Goal: Information Seeking & Learning: Learn about a topic

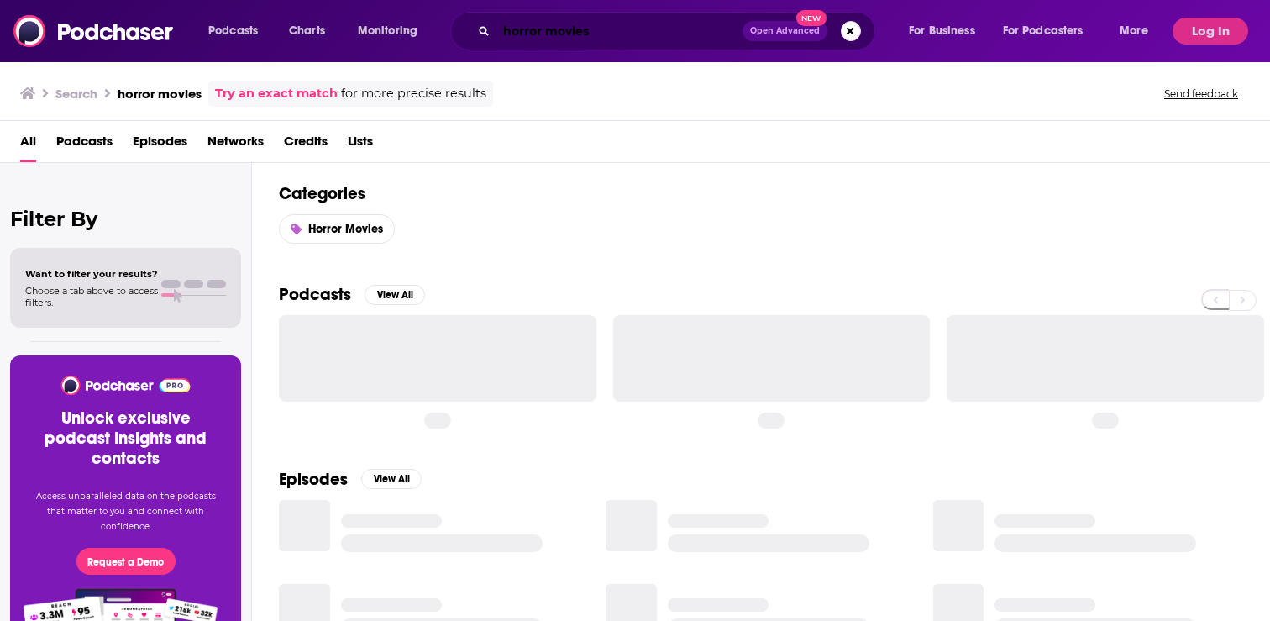
click at [545, 38] on input "horror movies" at bounding box center [619, 31] width 246 height 27
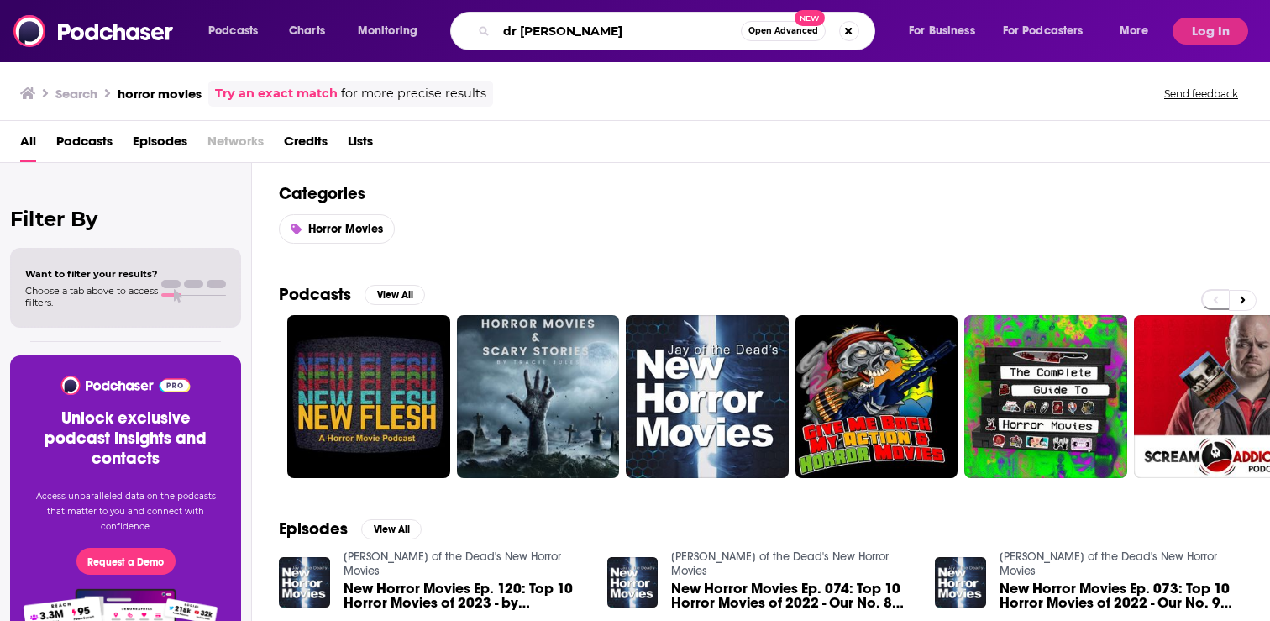
type input "dr [PERSON_NAME]"
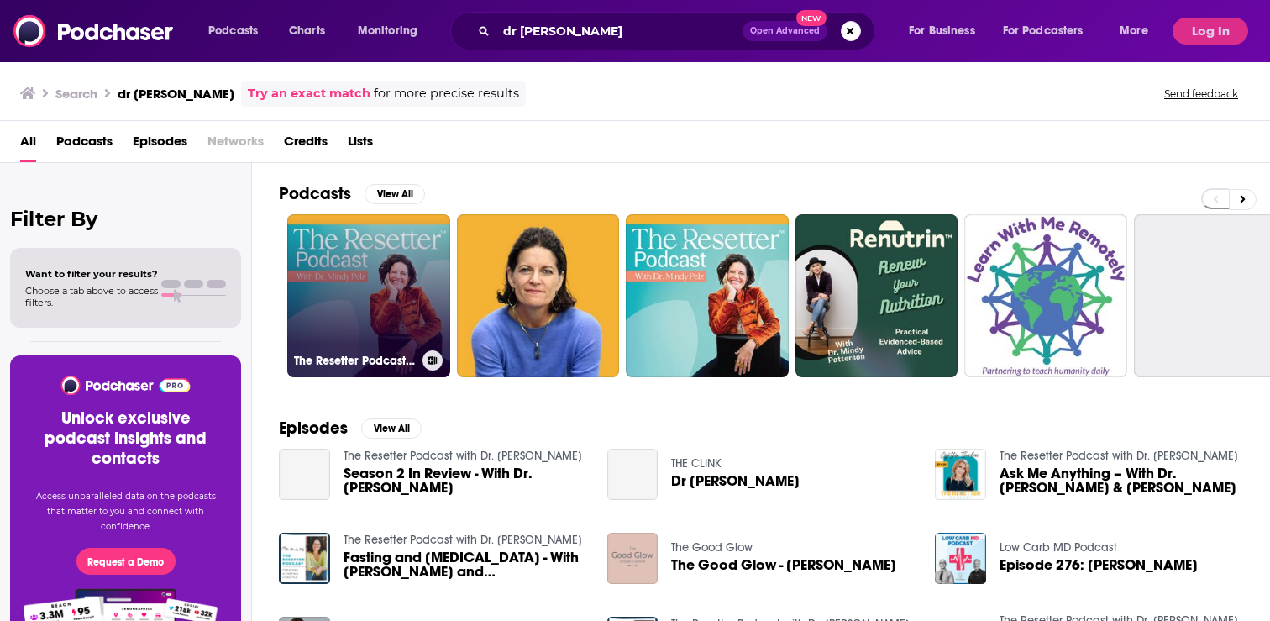
click at [394, 266] on link "The Resetter Podcast with Dr. [PERSON_NAME]" at bounding box center [368, 295] width 163 height 163
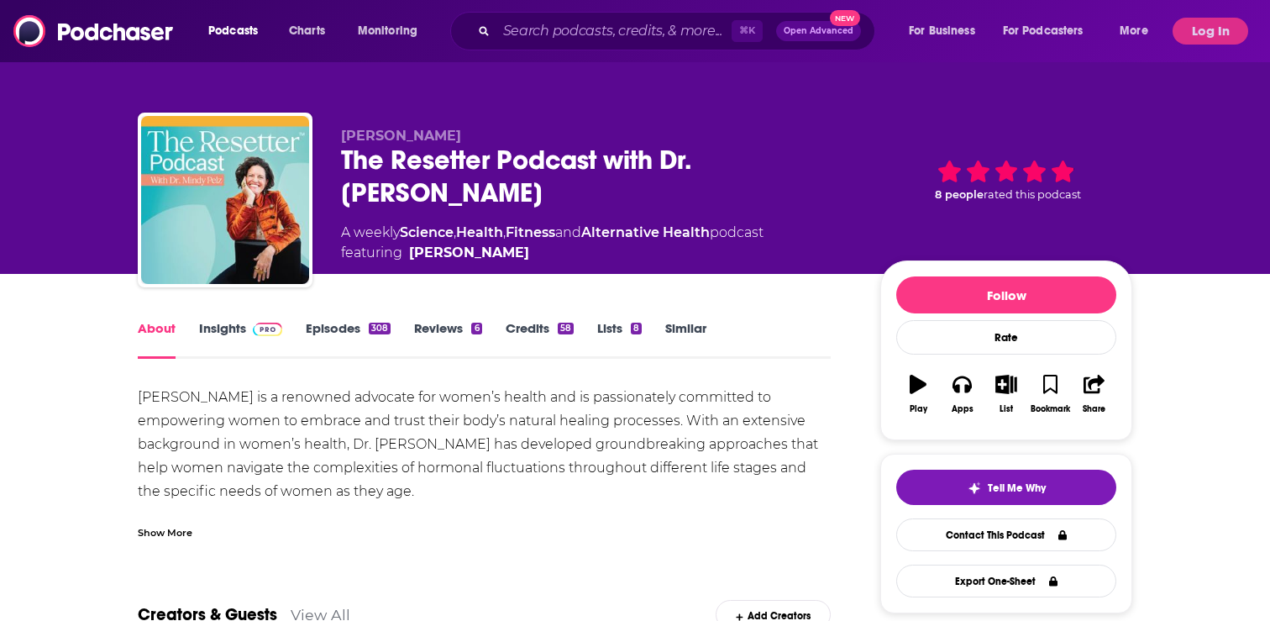
click at [255, 332] on img at bounding box center [267, 328] width 29 height 13
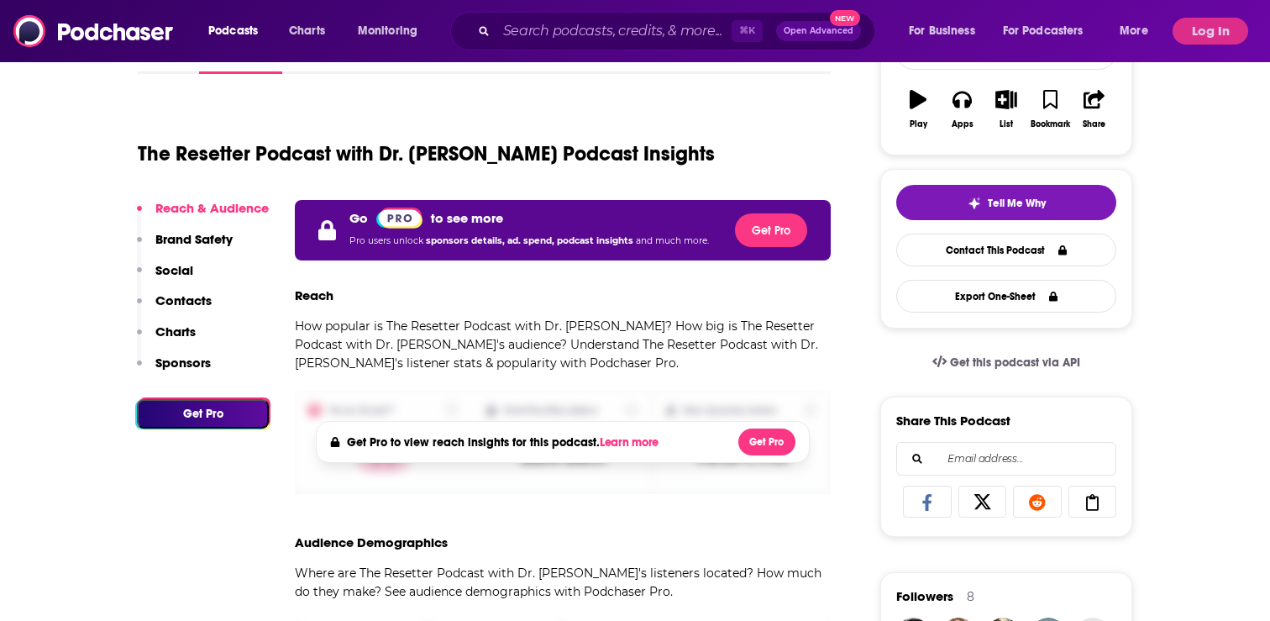
scroll to position [286, 0]
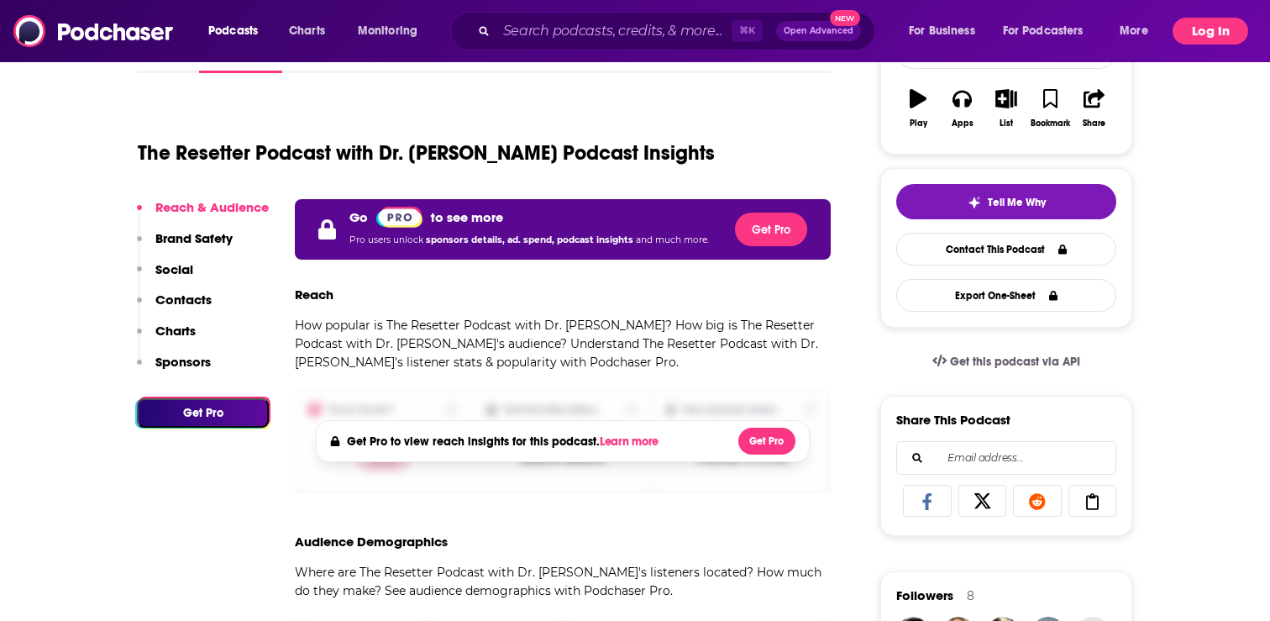
click at [1204, 22] on button "Log In" at bounding box center [1210, 31] width 76 height 27
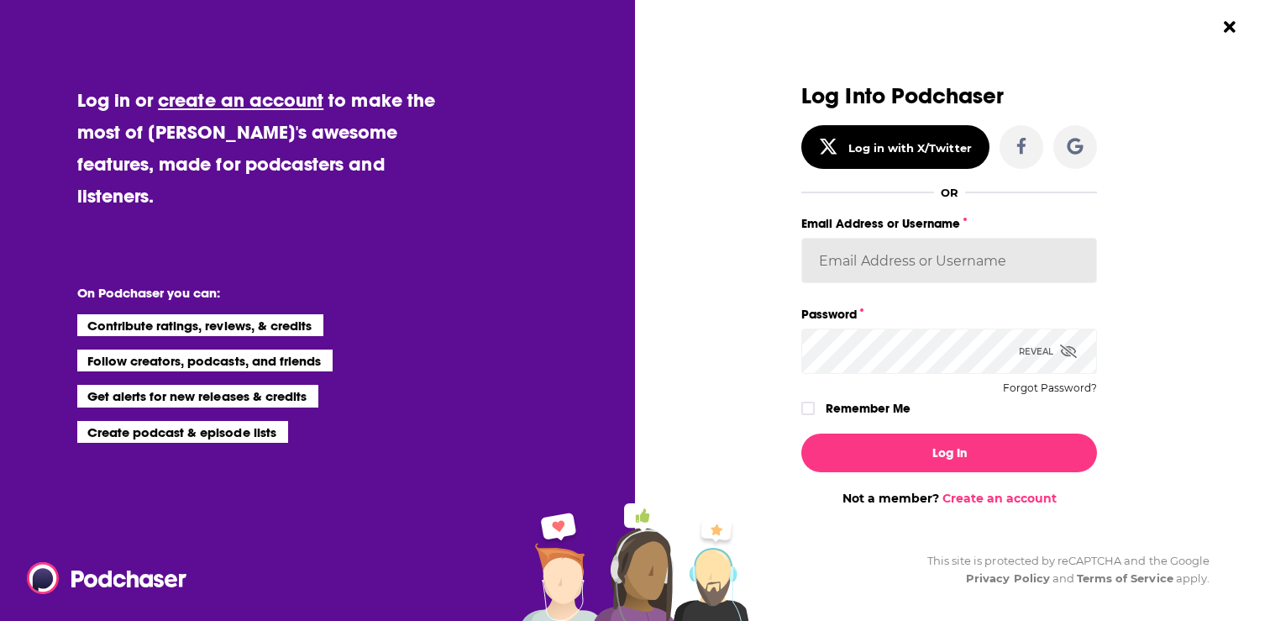
type input "[EMAIL_ADDRESS][DOMAIN_NAME]"
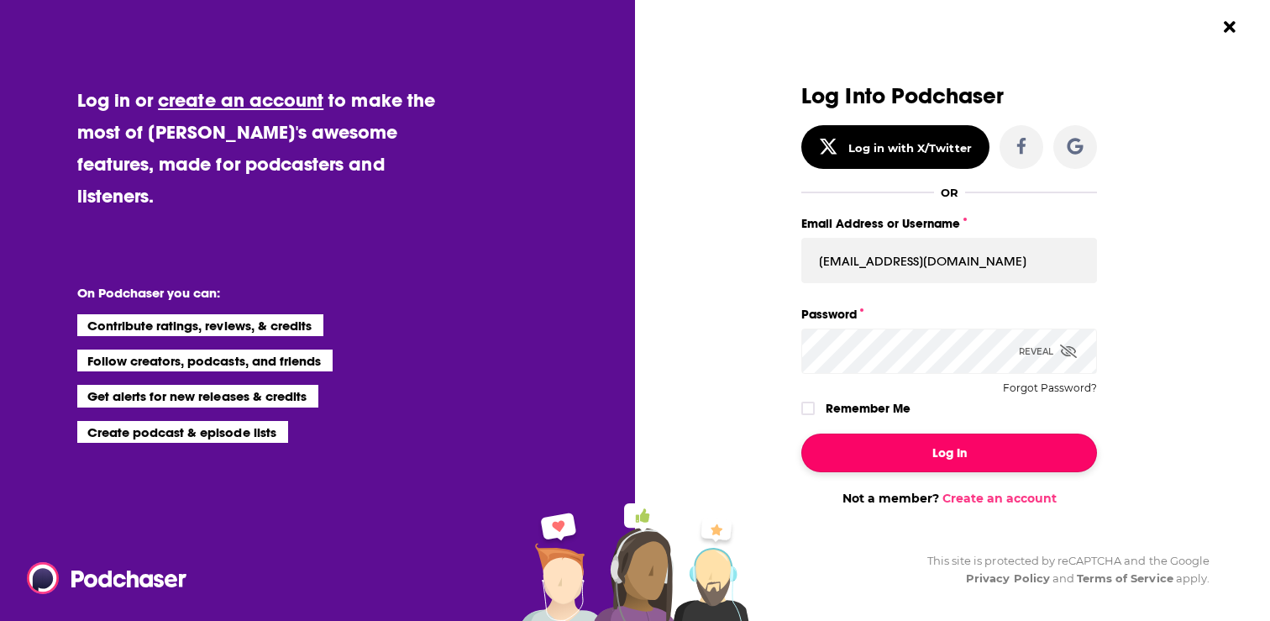
click at [892, 449] on button "Log In" at bounding box center [949, 452] width 296 height 39
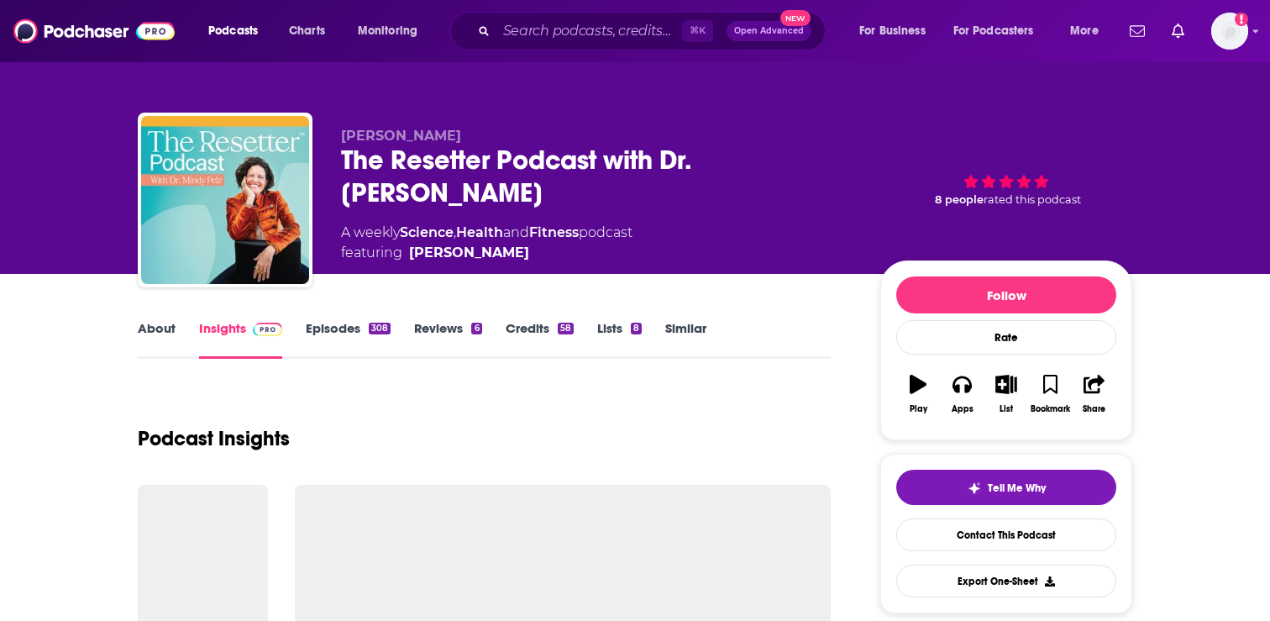
scroll to position [286, 0]
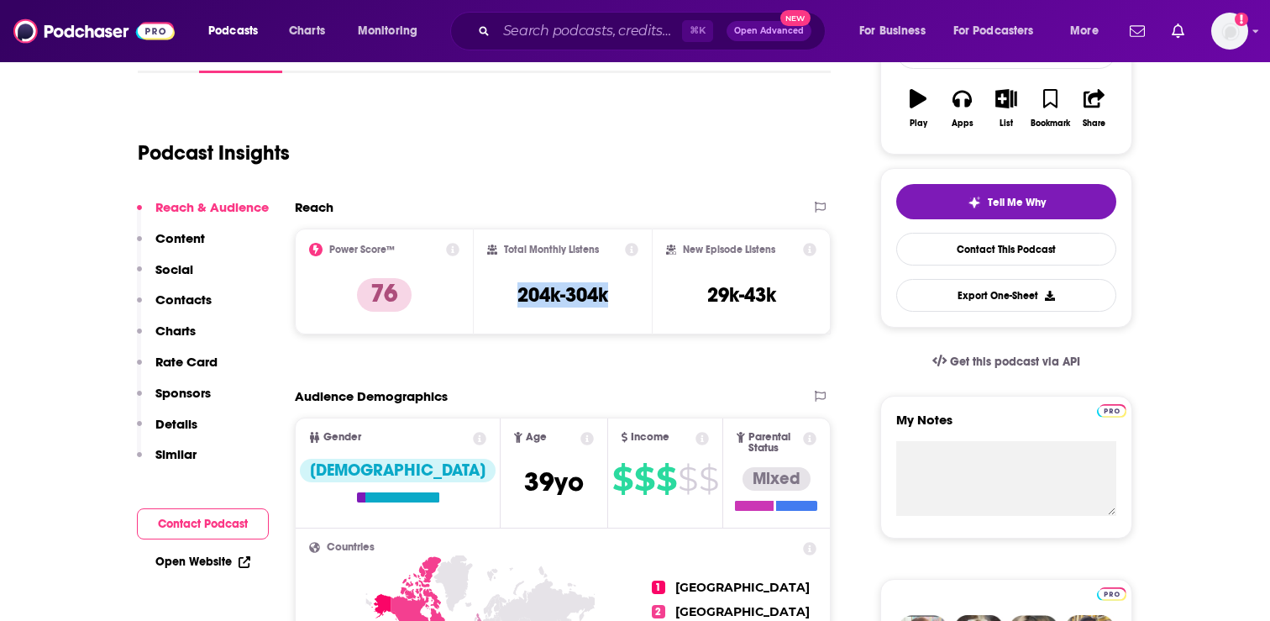
drag, startPoint x: 622, startPoint y: 301, endPoint x: 514, endPoint y: 301, distance: 108.3
click at [513, 301] on div "Total Monthly Listens 204k-304k" at bounding box center [563, 281] width 152 height 77
copy h3 "204k-304k"
